Goal: Transaction & Acquisition: Book appointment/travel/reservation

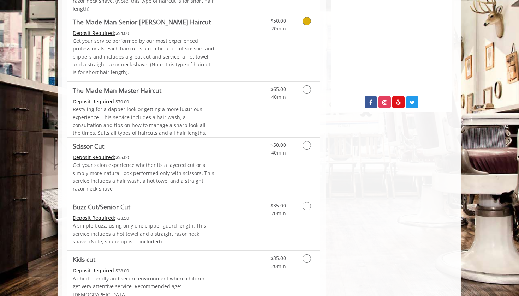
scroll to position [329, 0]
click at [306, 89] on icon "Grooming services" at bounding box center [306, 89] width 8 height 8
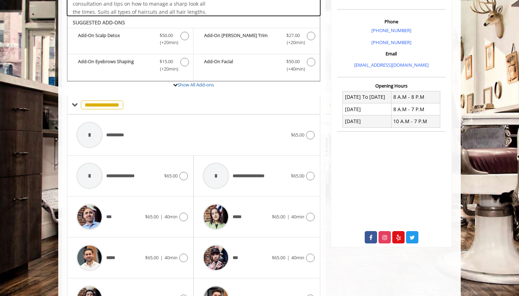
scroll to position [208, 0]
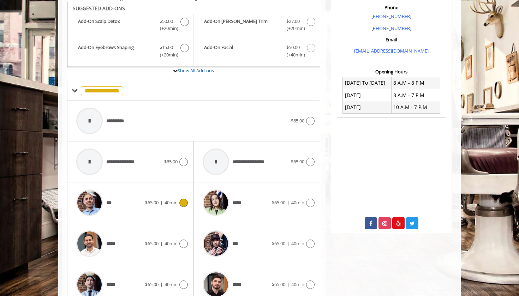
click at [180, 199] on icon at bounding box center [183, 203] width 8 height 8
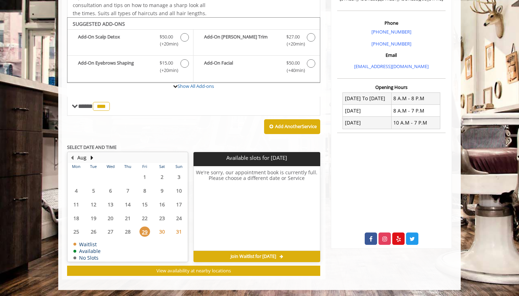
scroll to position [190, 0]
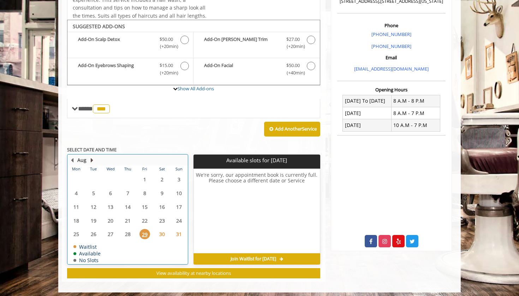
click at [91, 157] on button "Next Month" at bounding box center [92, 160] width 6 height 8
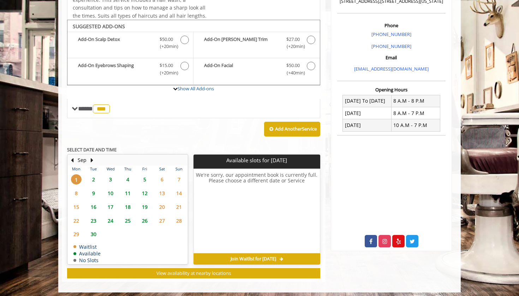
click at [110, 175] on span "3" at bounding box center [110, 179] width 11 height 10
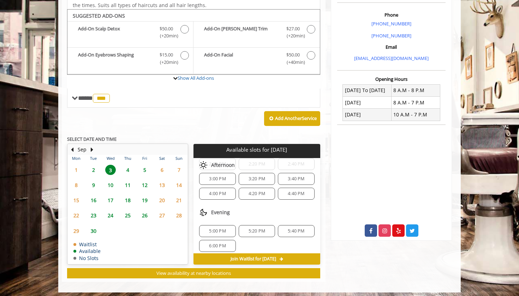
scroll to position [86, 0]
click at [288, 229] on span "5:40 PM" at bounding box center [296, 232] width 17 height 6
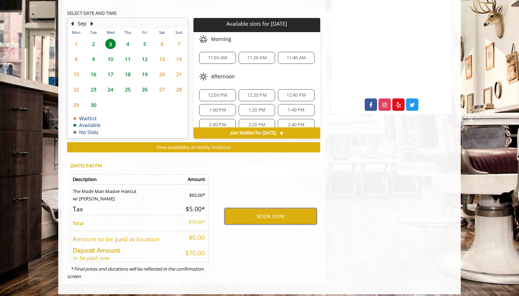
scroll to position [326, 0]
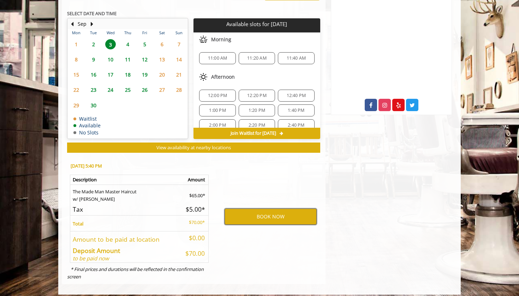
click at [258, 214] on button "BOOK NOW" at bounding box center [270, 217] width 92 height 16
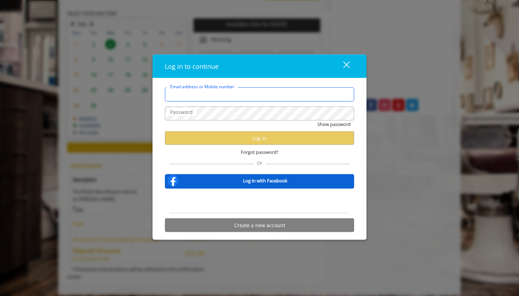
type input "**********"
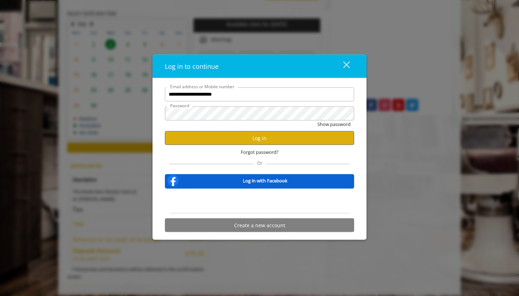
click at [260, 141] on button "Log in" at bounding box center [259, 138] width 189 height 14
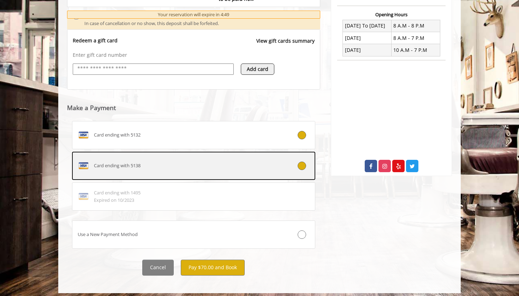
scroll to position [264, 0]
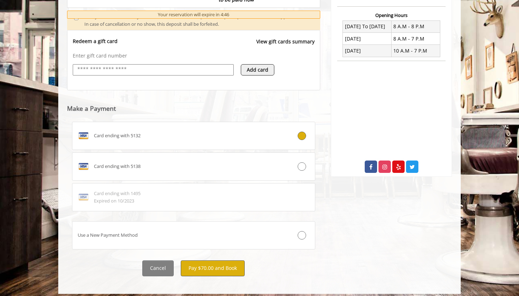
click at [206, 265] on button "Pay $70.00 and Book" at bounding box center [213, 268] width 64 height 16
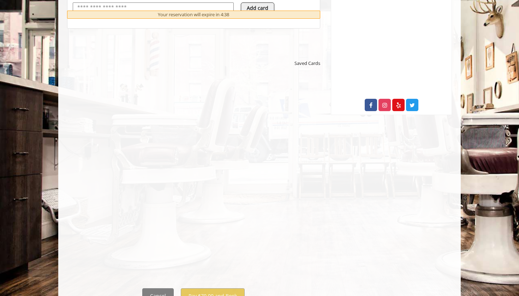
scroll to position [329, 0]
